Goal: Task Accomplishment & Management: Use online tool/utility

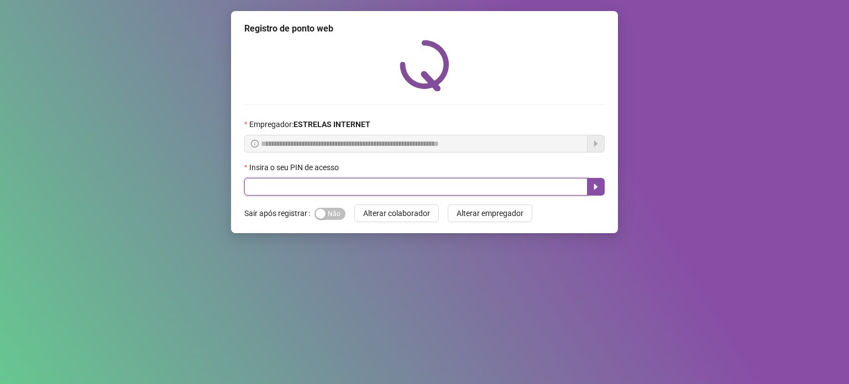
click at [375, 185] on input "text" at bounding box center [415, 187] width 343 height 18
type input "*****"
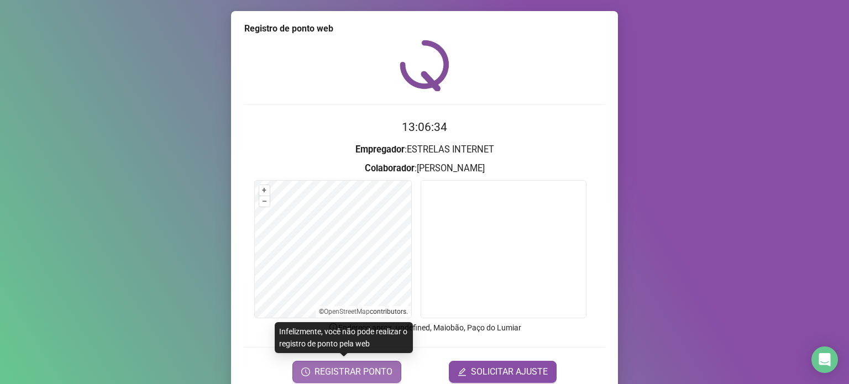
click at [378, 371] on span "REGISTRAR PONTO" at bounding box center [353, 371] width 78 height 13
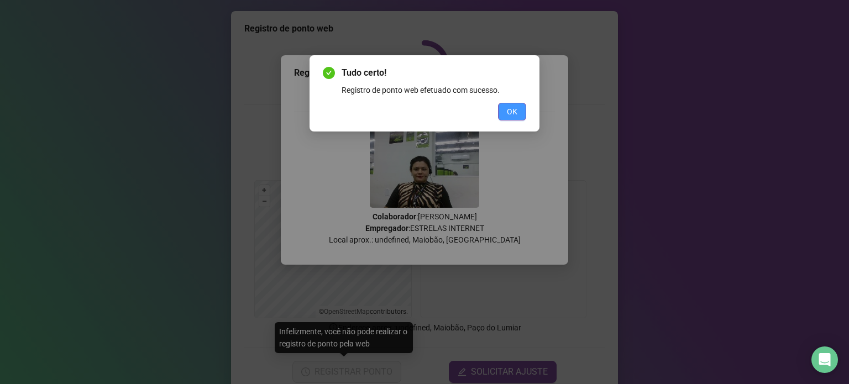
click at [512, 118] on button "OK" at bounding box center [512, 112] width 28 height 18
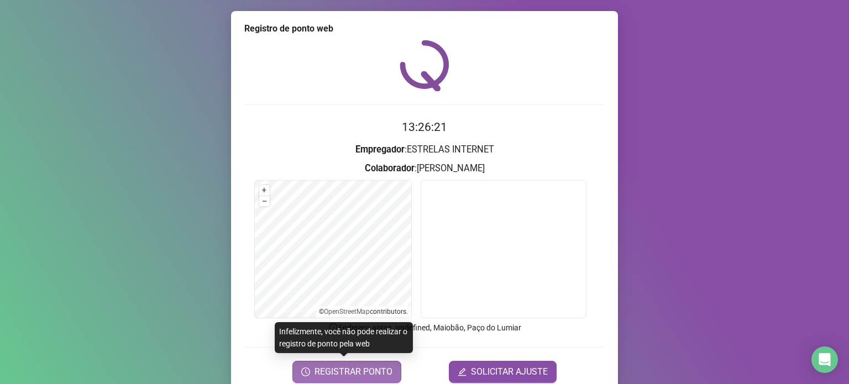
click at [371, 371] on span "REGISTRAR PONTO" at bounding box center [353, 371] width 78 height 13
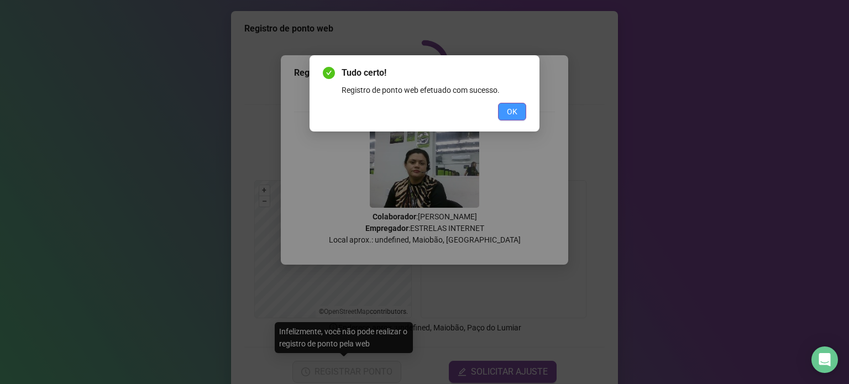
click at [513, 109] on span "OK" at bounding box center [512, 112] width 11 height 12
